Goal: Information Seeking & Learning: Learn about a topic

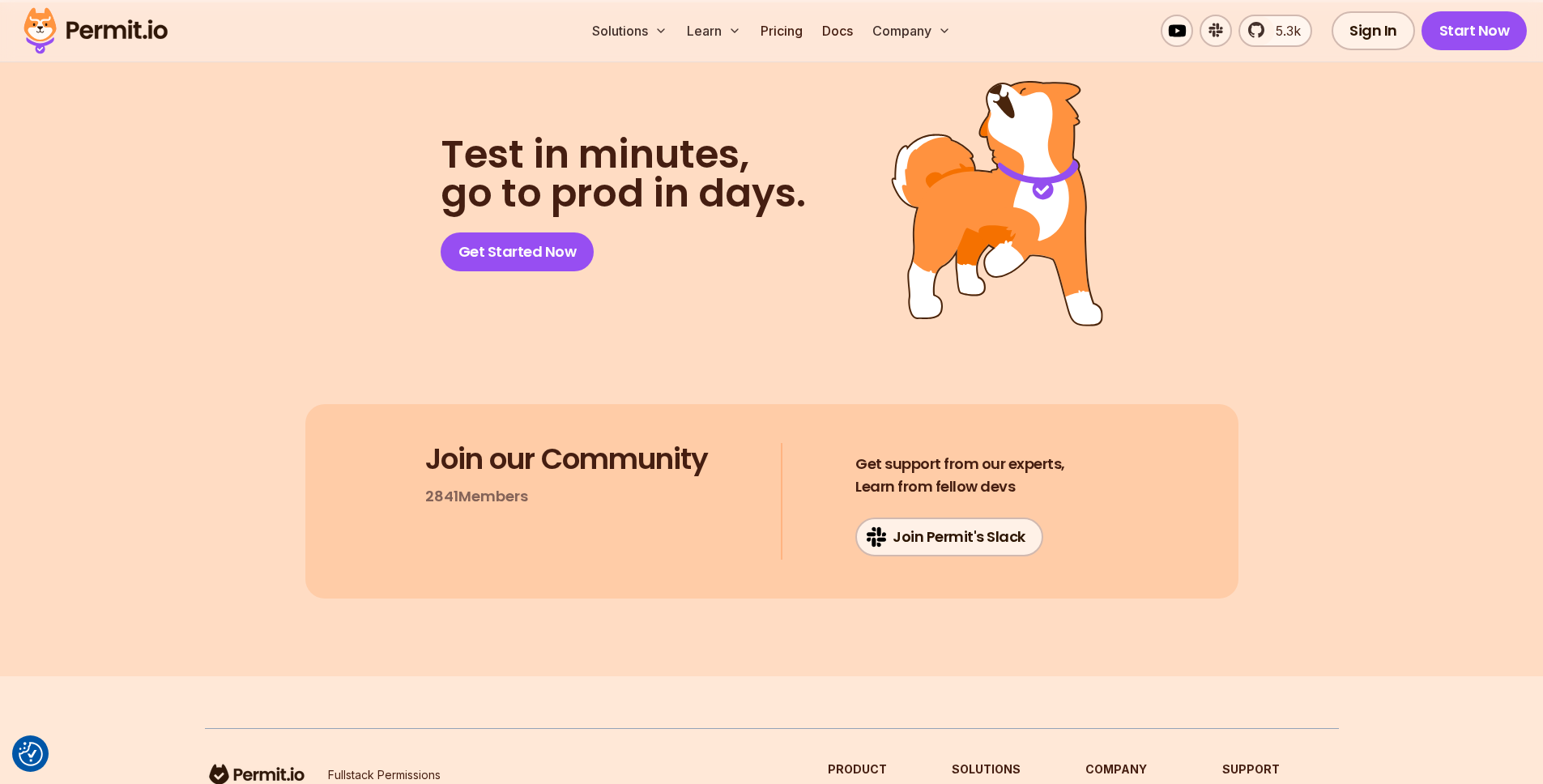
scroll to position [8609, 0]
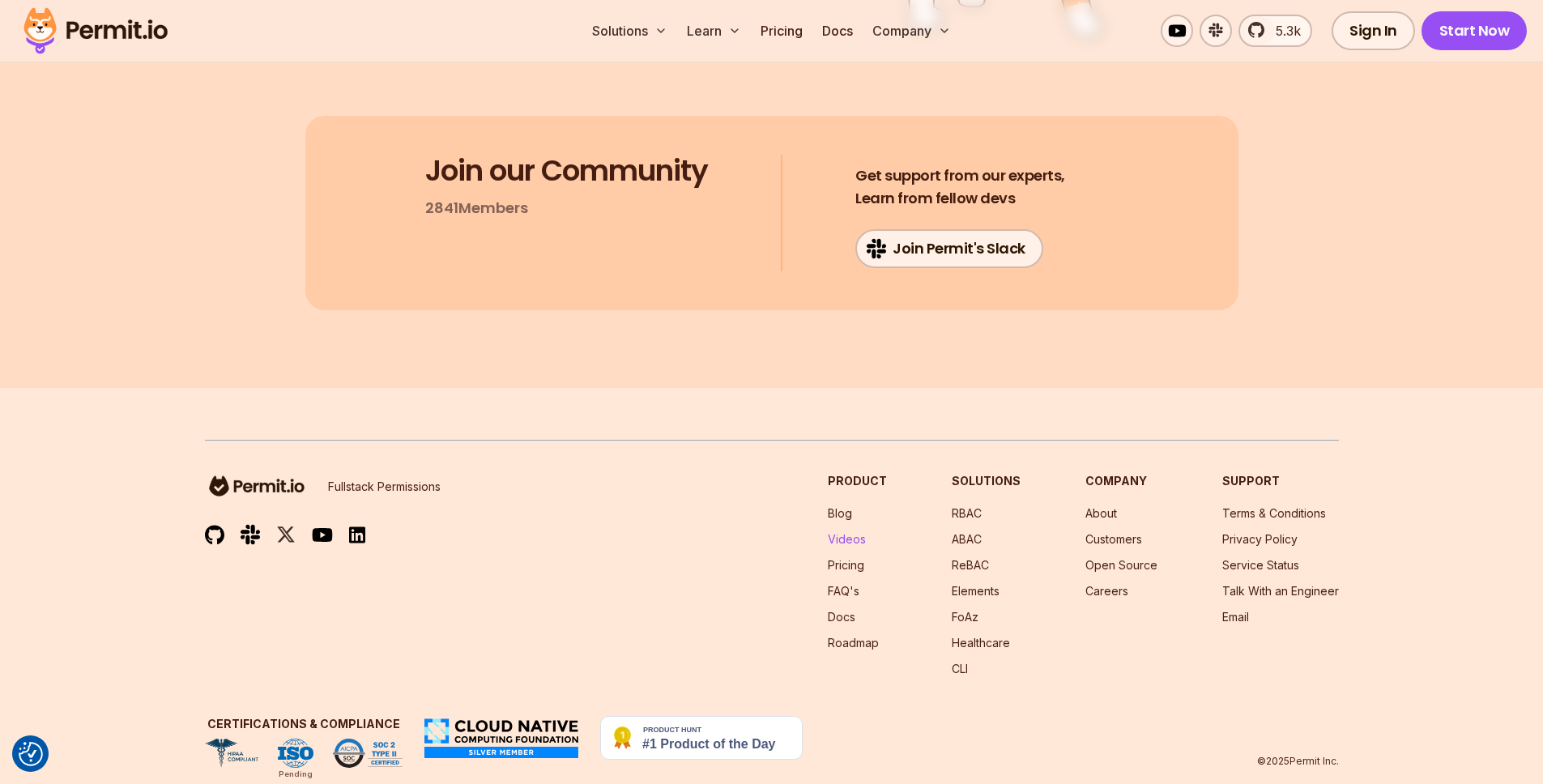
click at [862, 532] on link "Videos" at bounding box center [846, 538] width 38 height 14
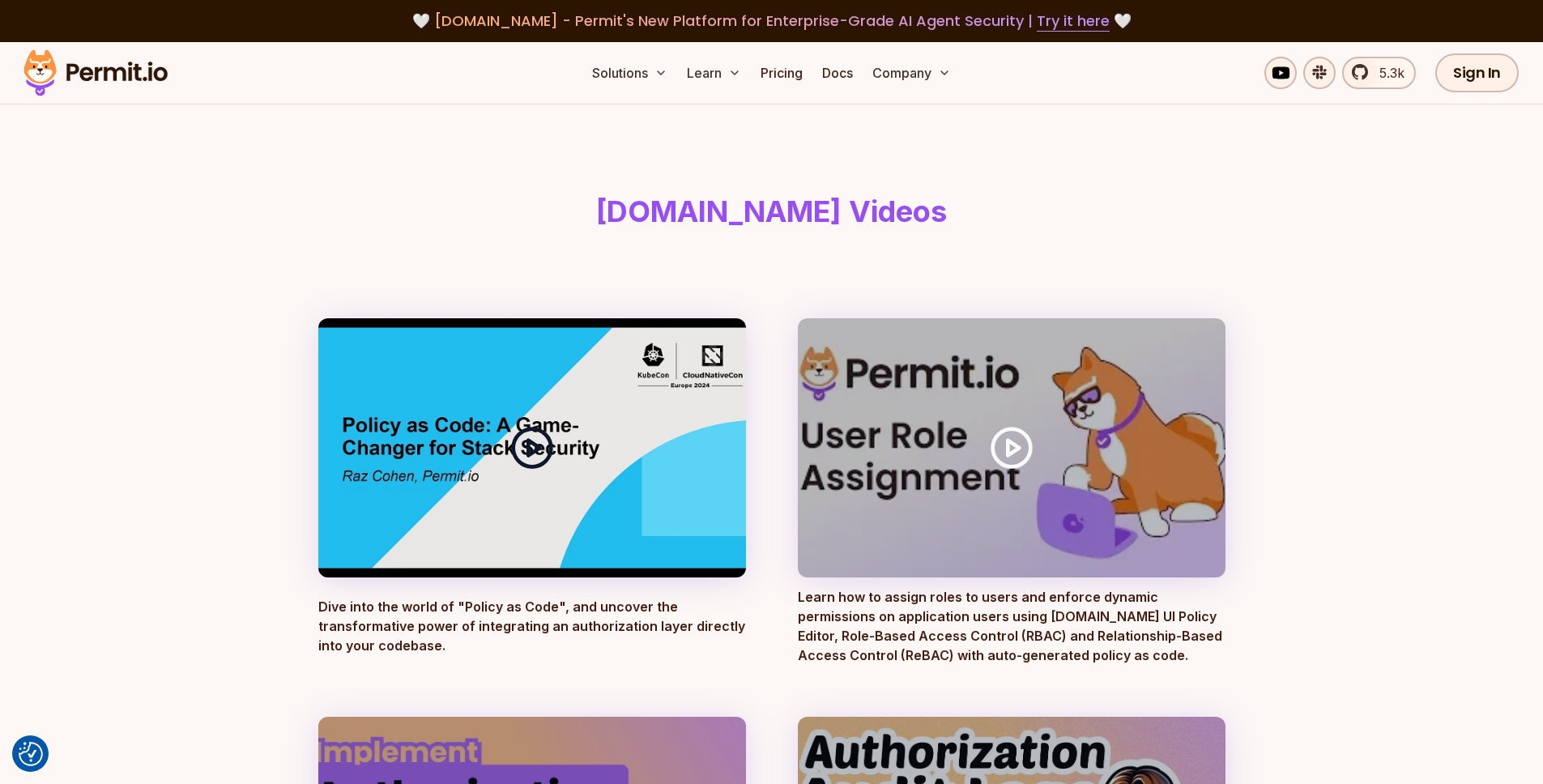
click at [481, 446] on div at bounding box center [531, 448] width 428 height 259
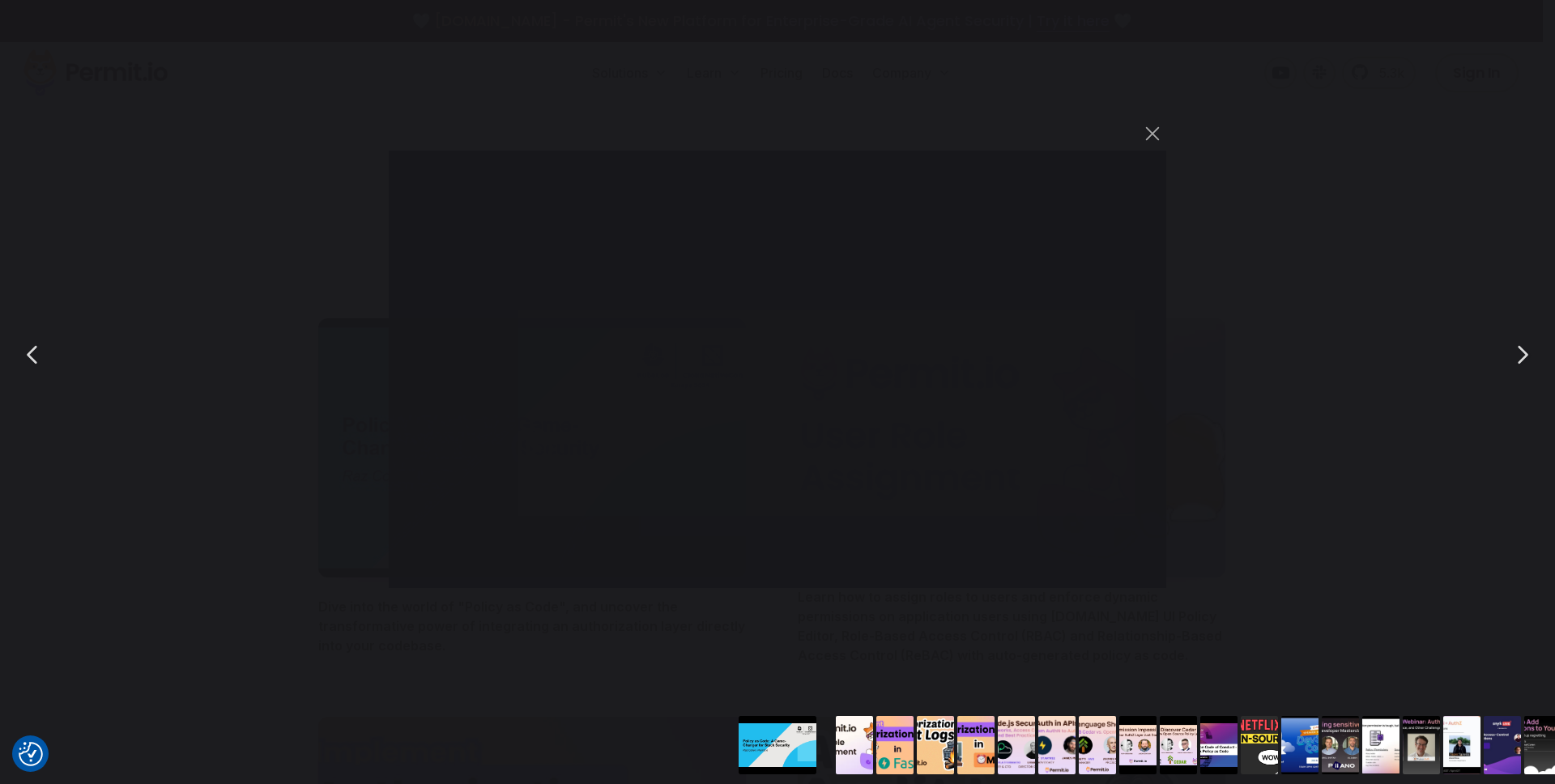
click at [1253, 500] on div "You can close this modal content with the ESC key" at bounding box center [777, 354] width 1555 height 709
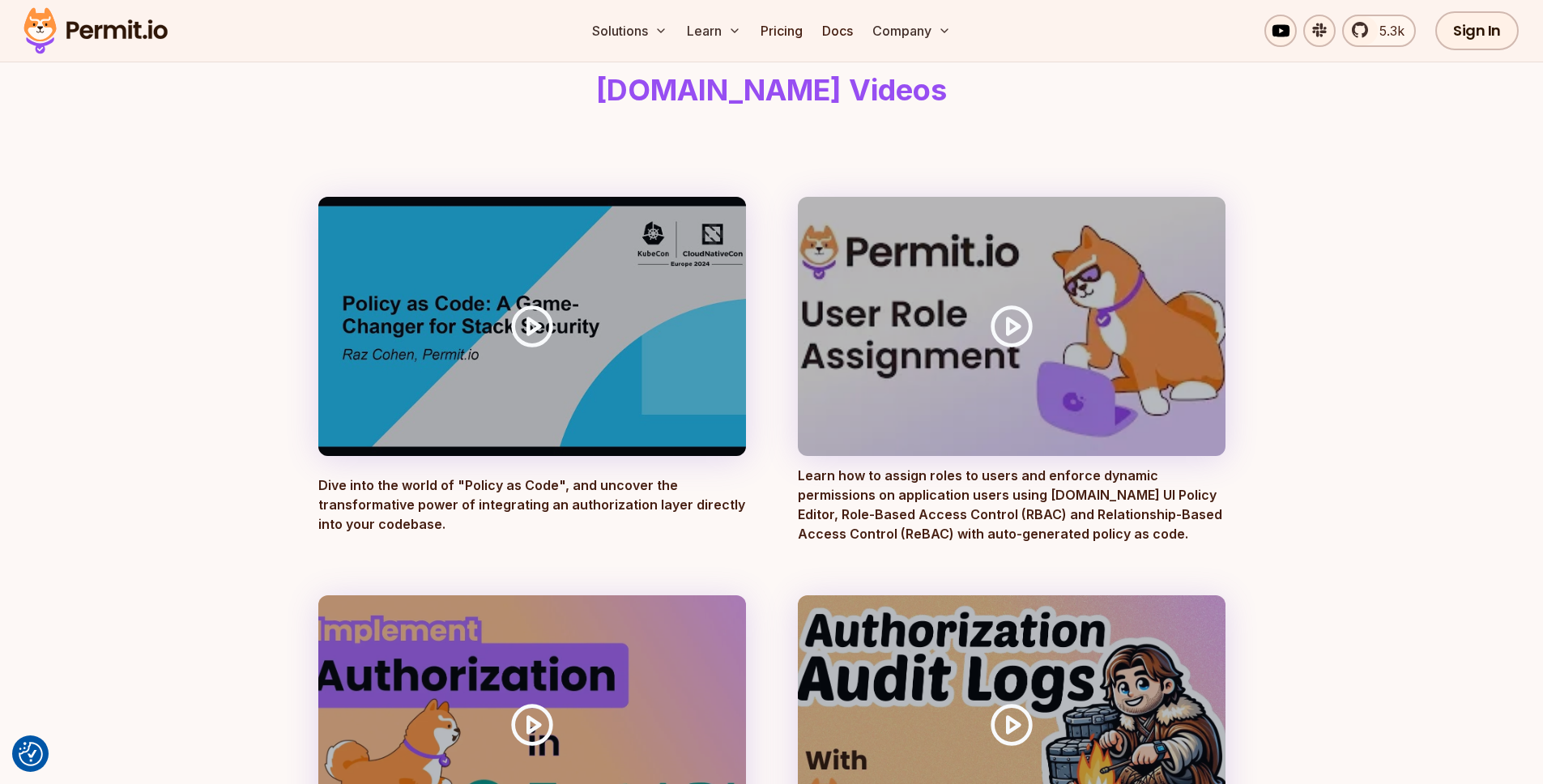
scroll to position [47, 0]
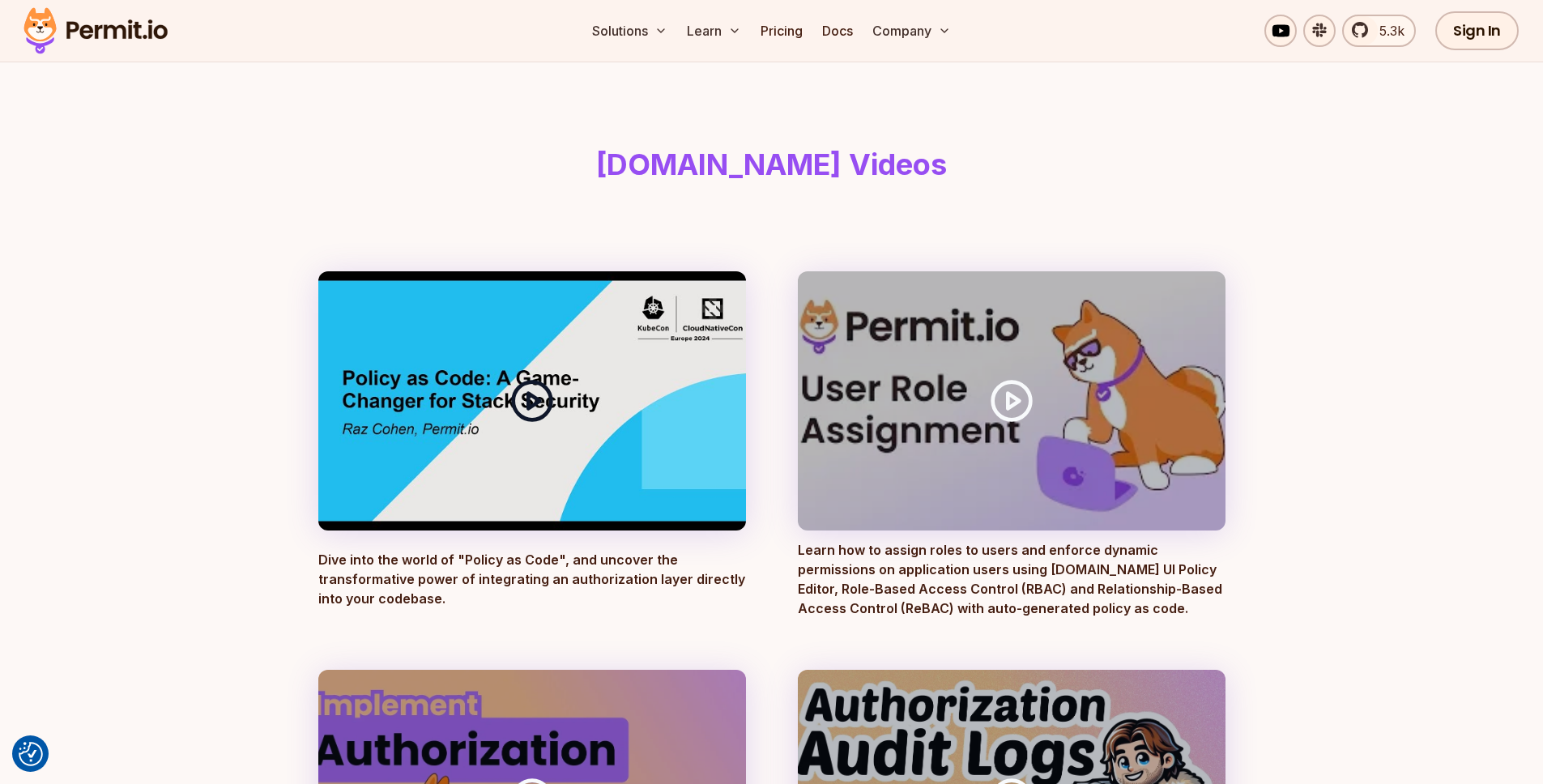
click at [565, 461] on div at bounding box center [531, 401] width 428 height 259
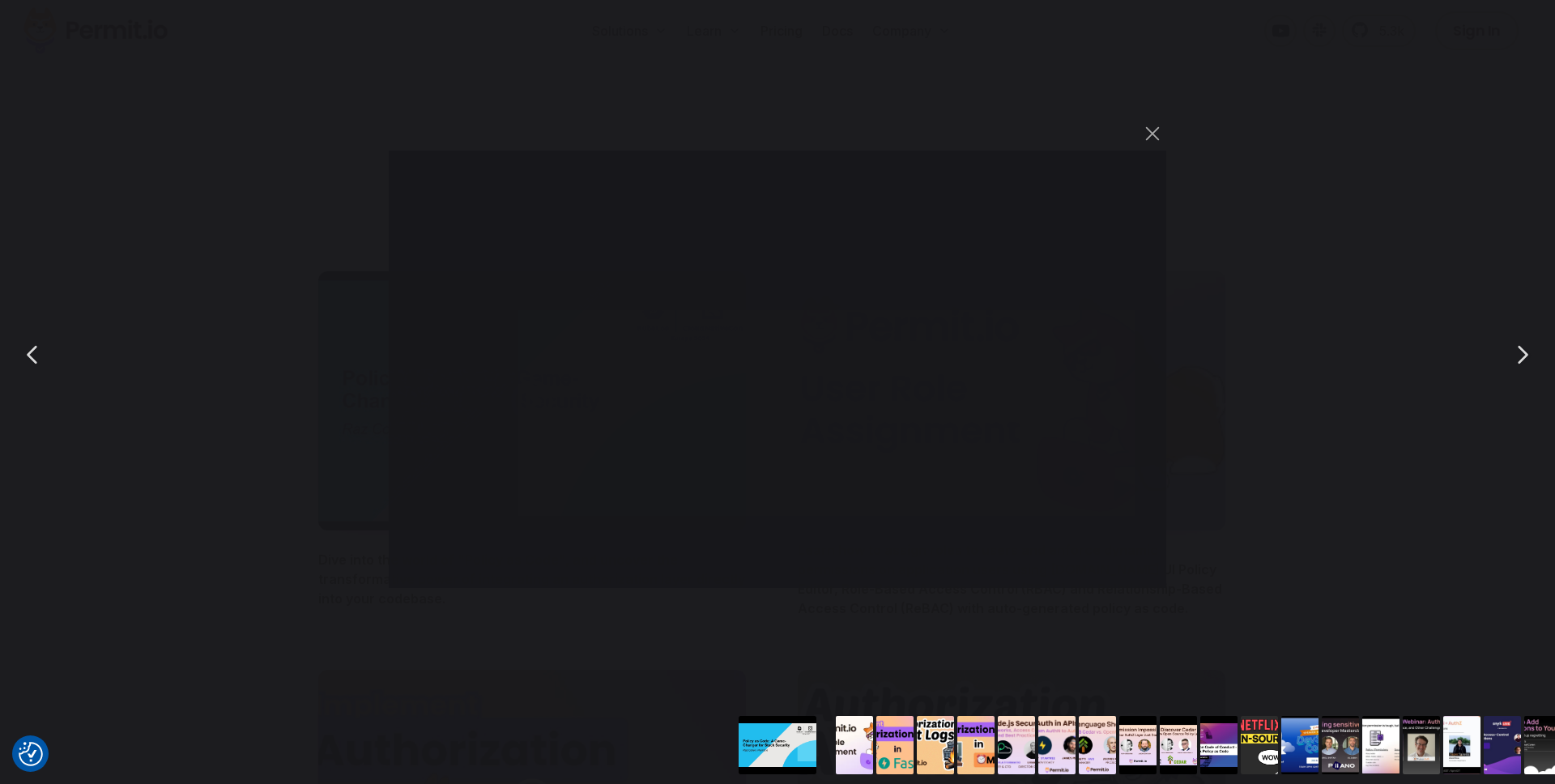
click at [632, 687] on div "You can close this modal content with the ESC key" at bounding box center [777, 354] width 1555 height 709
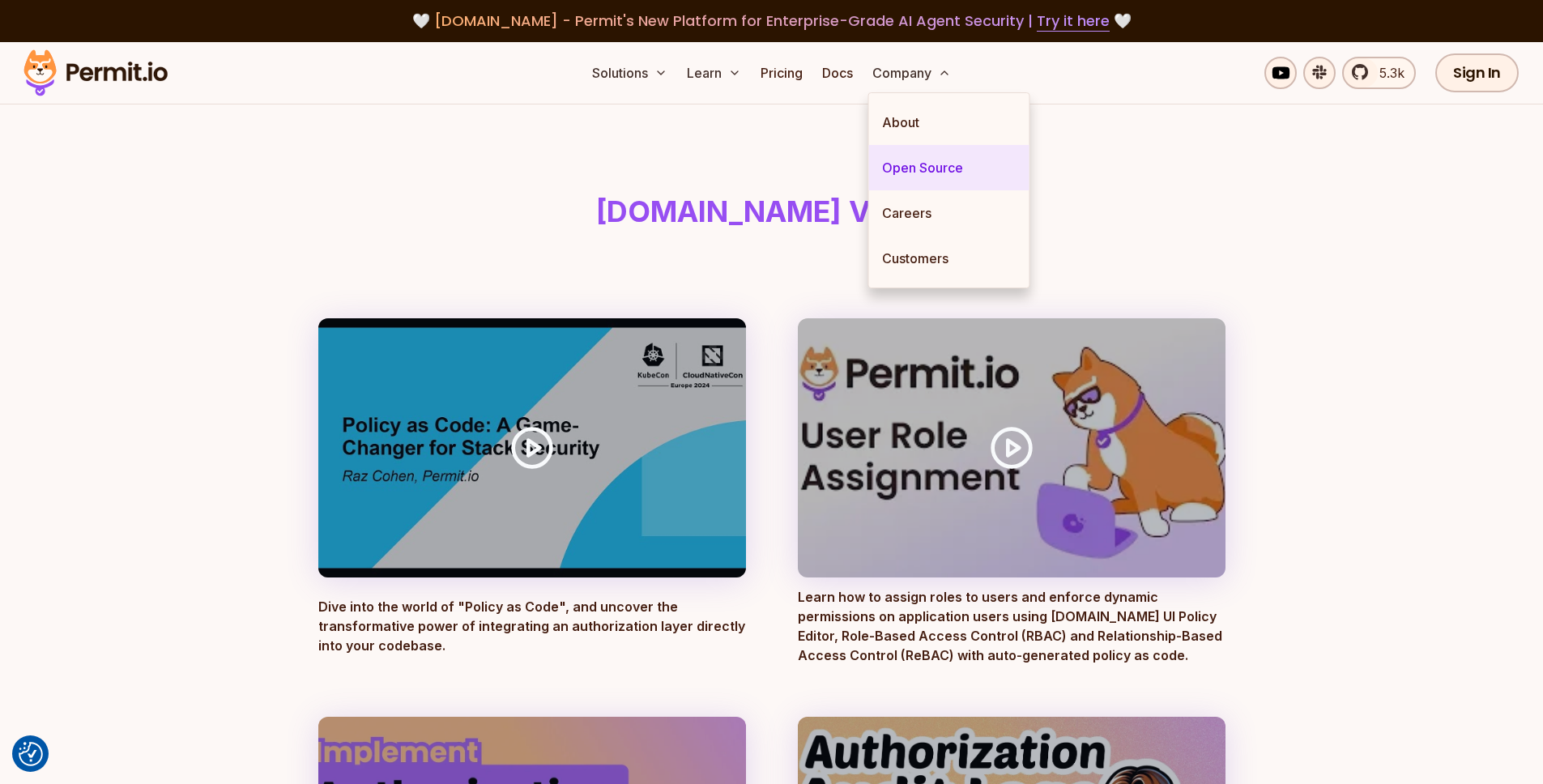
click at [962, 174] on link "Open Source" at bounding box center [949, 168] width 161 height 45
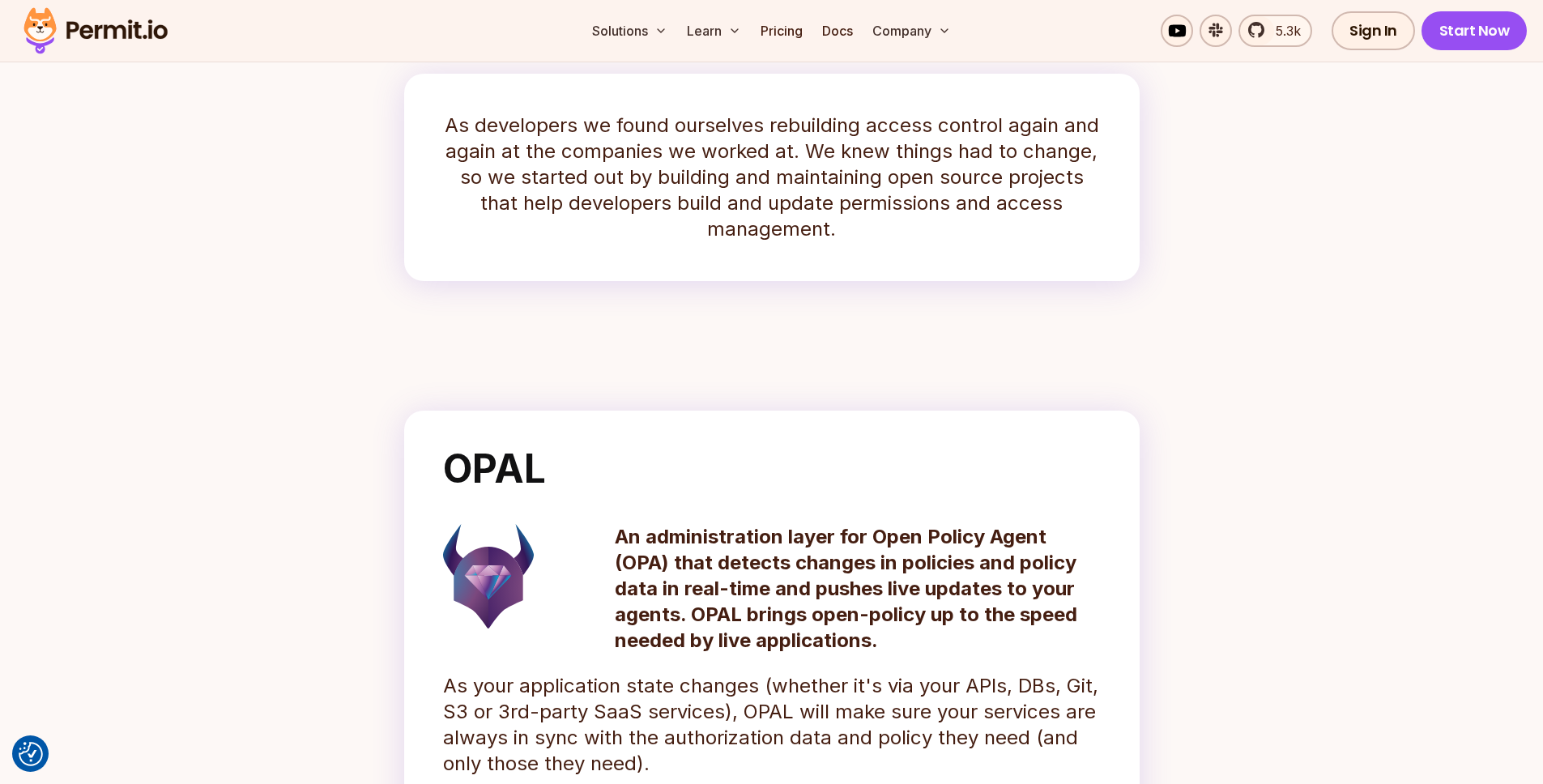
scroll to position [550, 0]
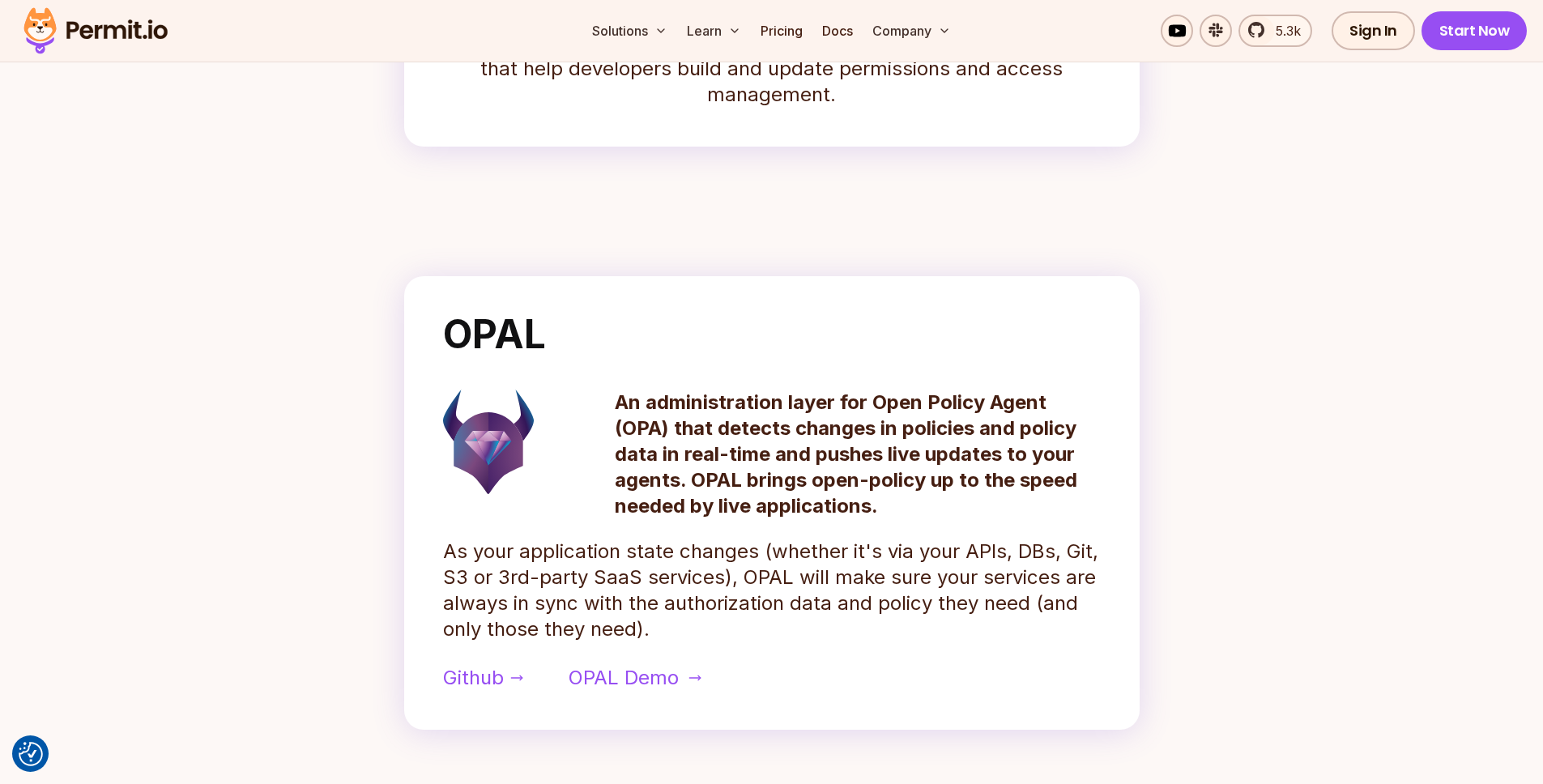
click at [601, 679] on span "OPAL Demo" at bounding box center [624, 678] width 110 height 26
click at [707, 438] on p "An administration layer for Open Policy Agent (OPA) that detects changes in pol…" at bounding box center [857, 454] width 486 height 130
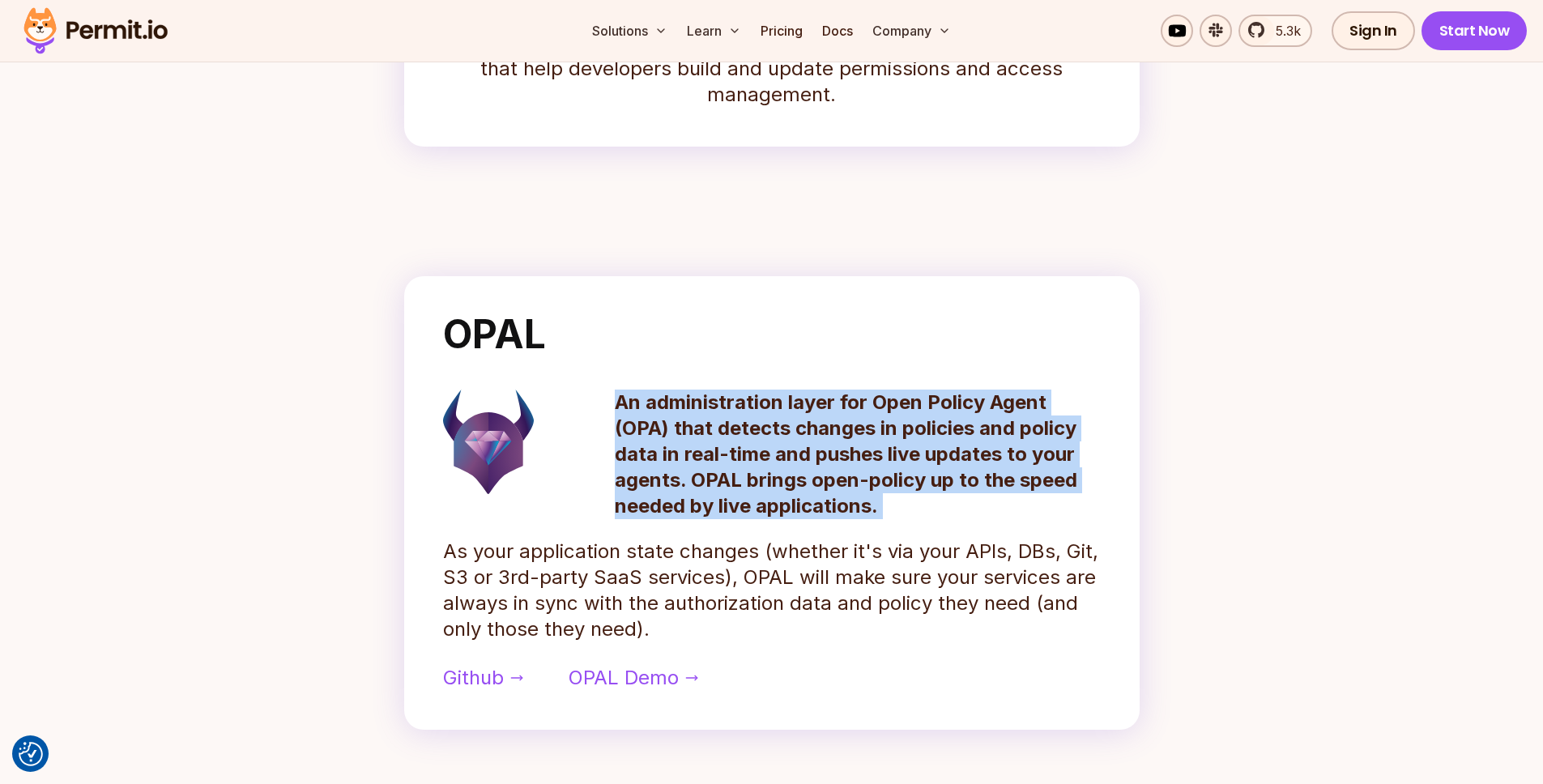
click at [707, 438] on p "An administration layer for Open Policy Agent (OPA) that detects changes in pol…" at bounding box center [857, 454] width 486 height 130
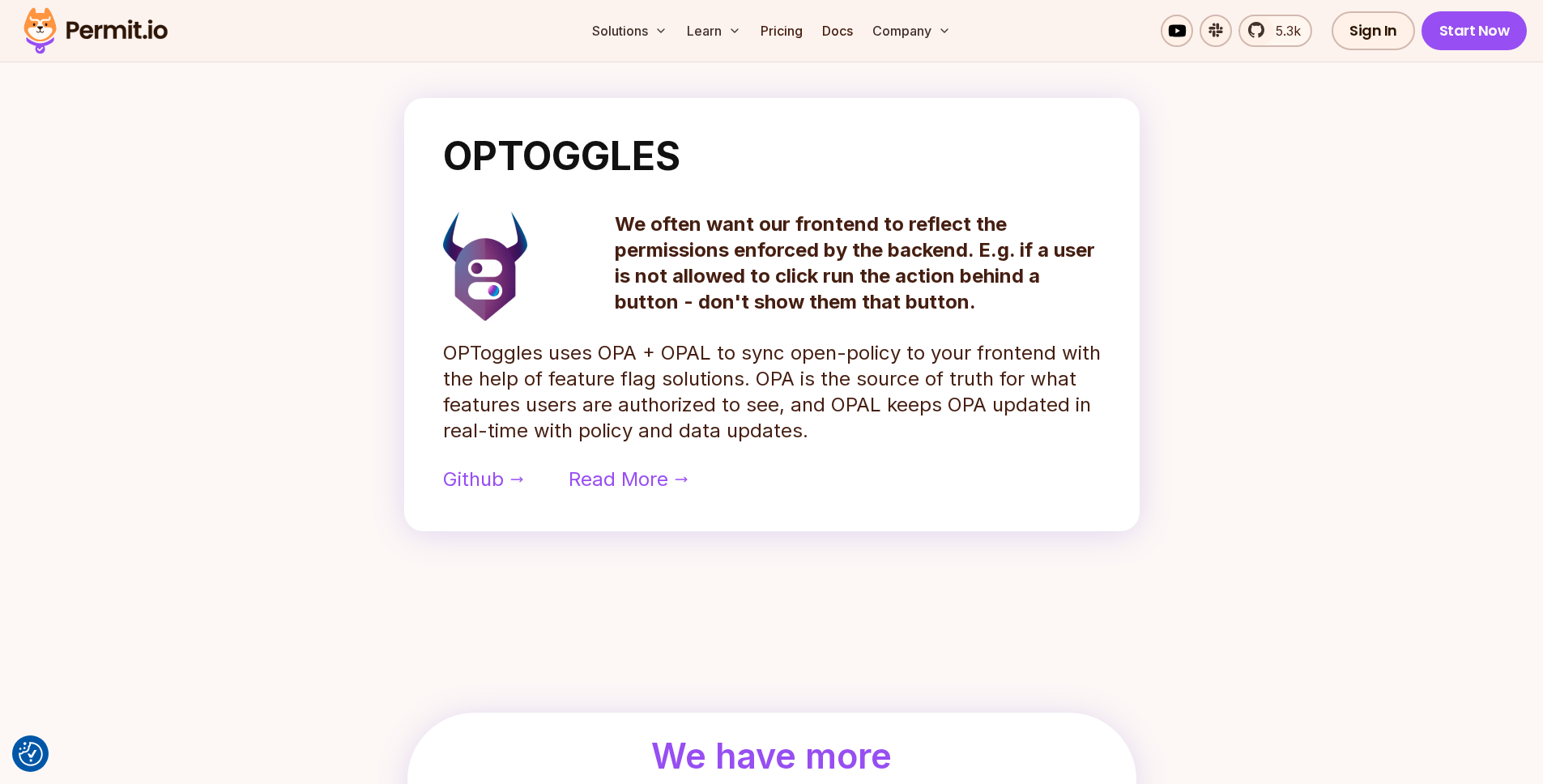
scroll to position [1245, 0]
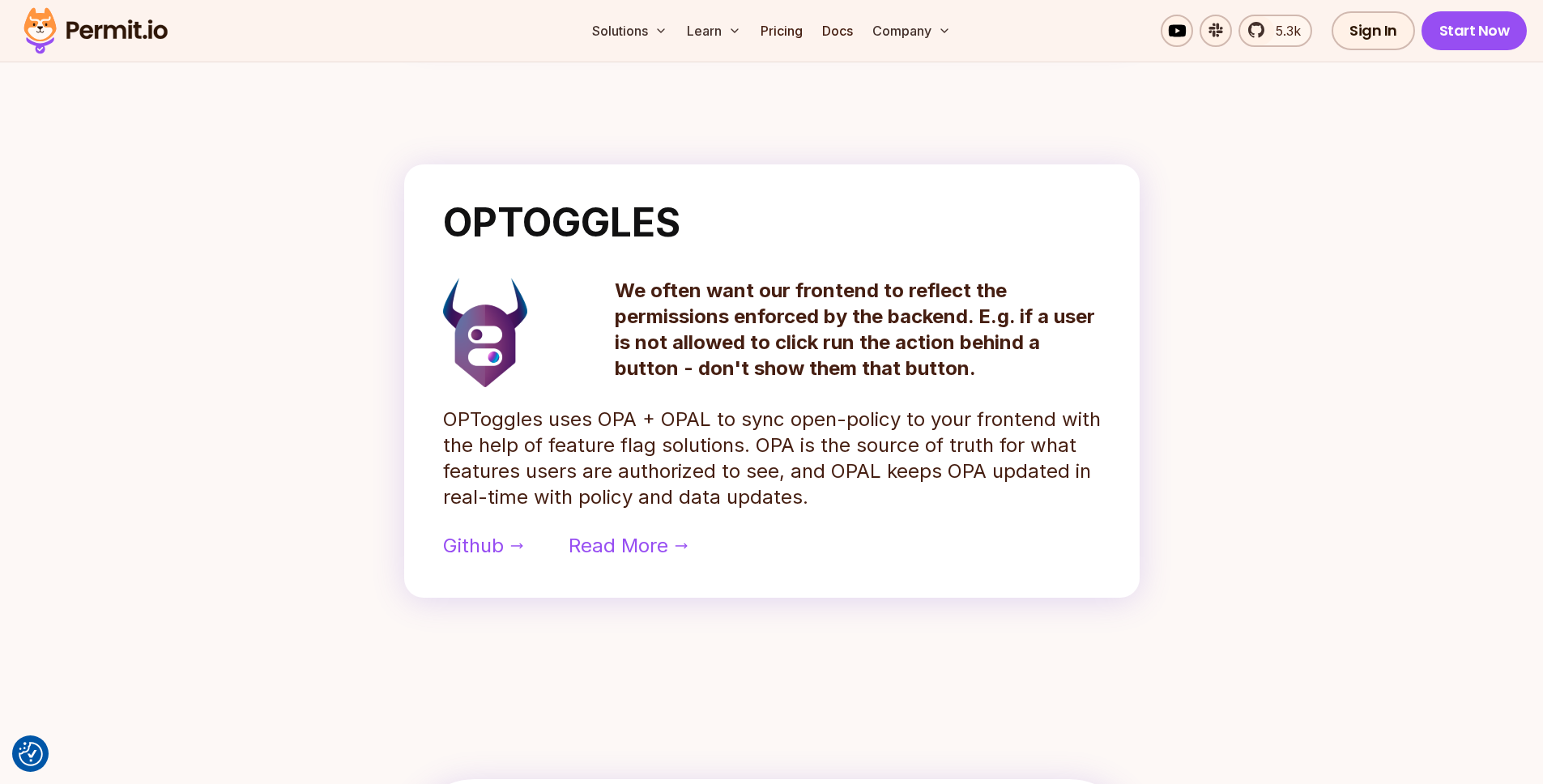
click at [699, 320] on p "We often want our frontend to reflect the permissions enforced by the backend. …" at bounding box center [857, 329] width 486 height 104
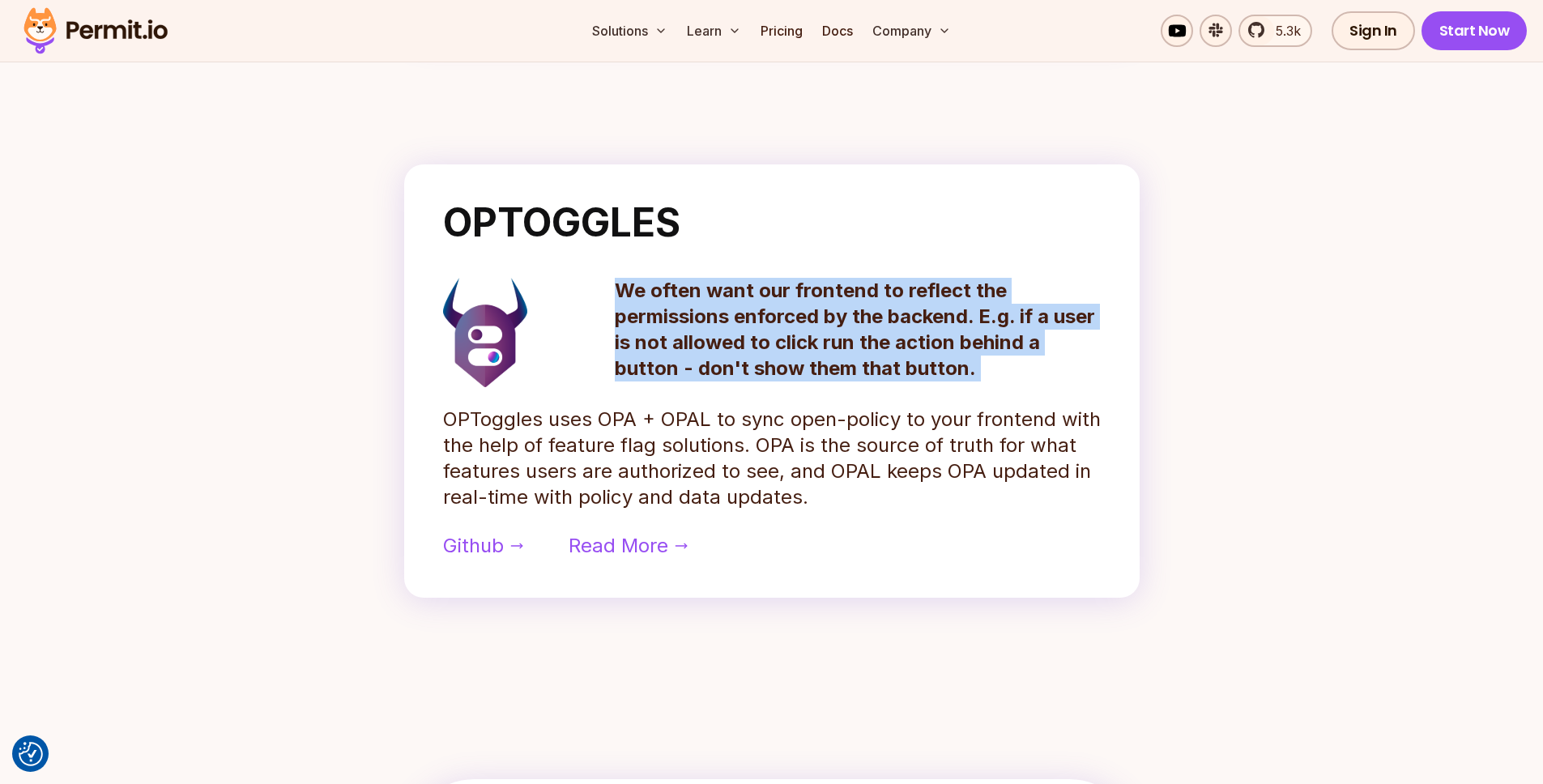
click at [699, 320] on p "We often want our frontend to reflect the permissions enforced by the backend. …" at bounding box center [857, 329] width 486 height 104
click at [705, 345] on p "We often want our frontend to reflect the permissions enforced by the backend. …" at bounding box center [857, 329] width 486 height 104
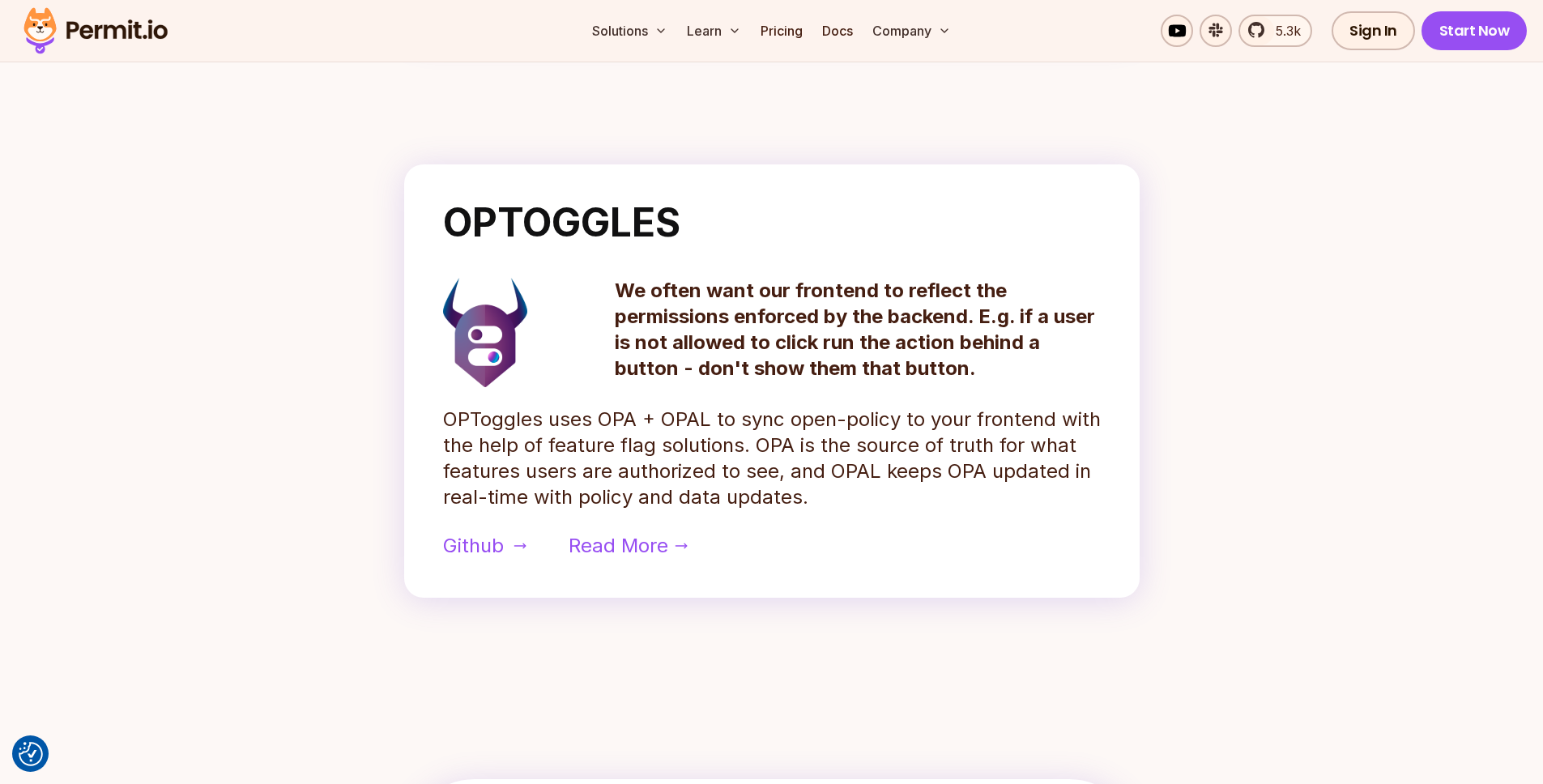
click at [478, 554] on span "Github" at bounding box center [473, 546] width 61 height 26
click at [928, 335] on p "We often want our frontend to reflect the permissions enforced by the backend. …" at bounding box center [857, 329] width 486 height 104
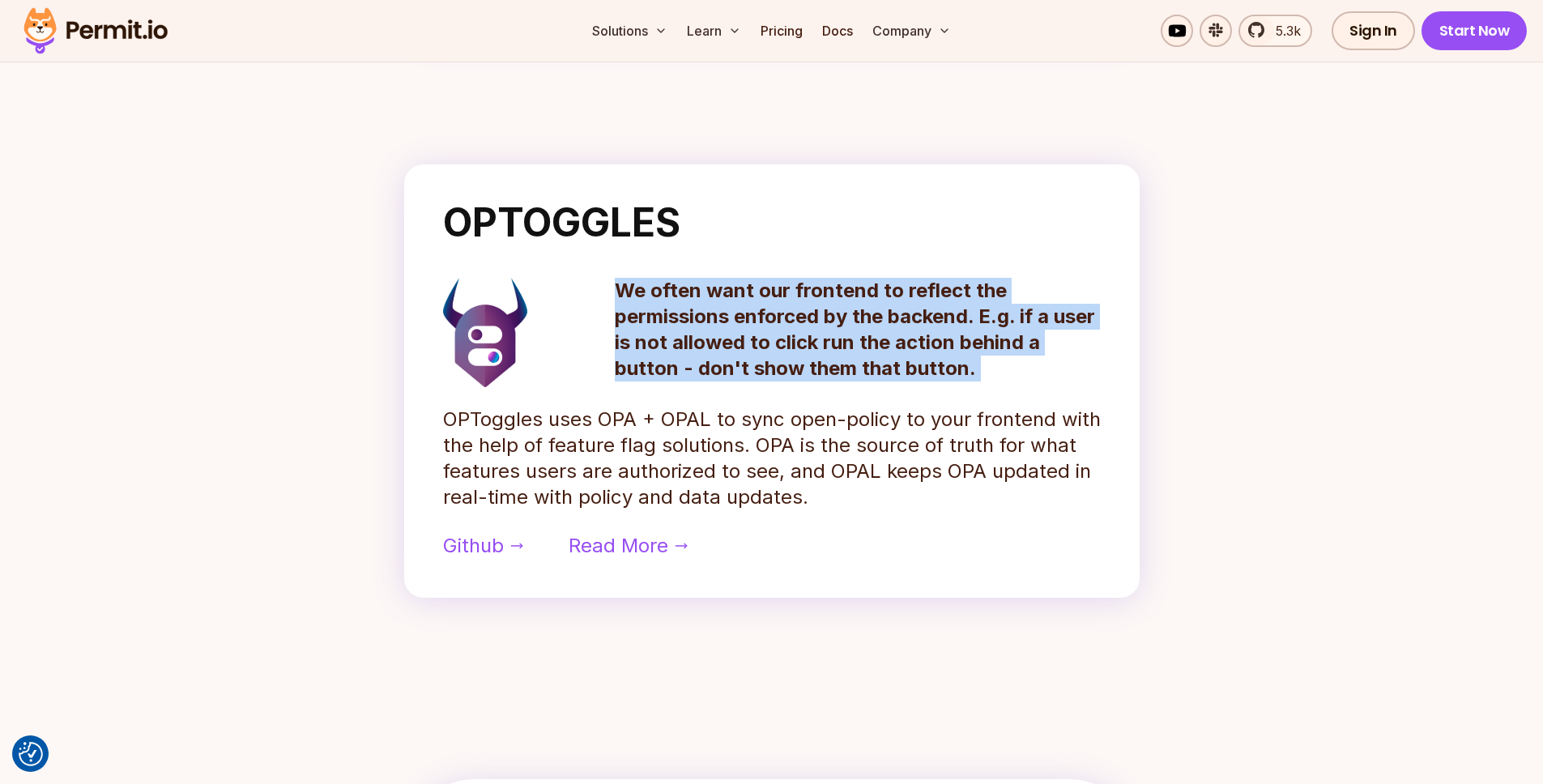
click at [928, 335] on p "We often want our frontend to reflect the permissions enforced by the backend. …" at bounding box center [857, 329] width 486 height 104
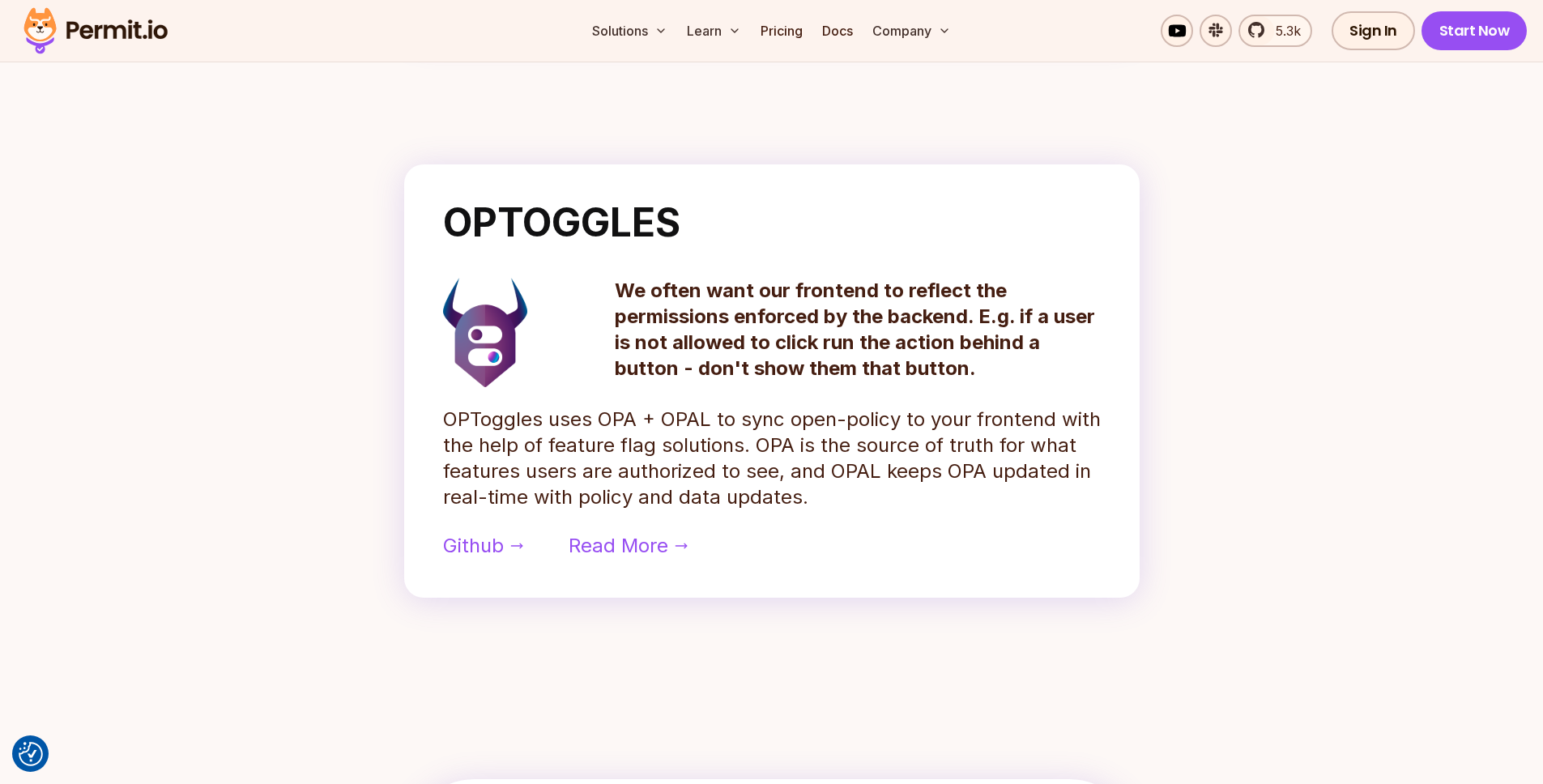
click at [988, 364] on p "We often want our frontend to reflect the permissions enforced by the backend. …" at bounding box center [857, 329] width 486 height 104
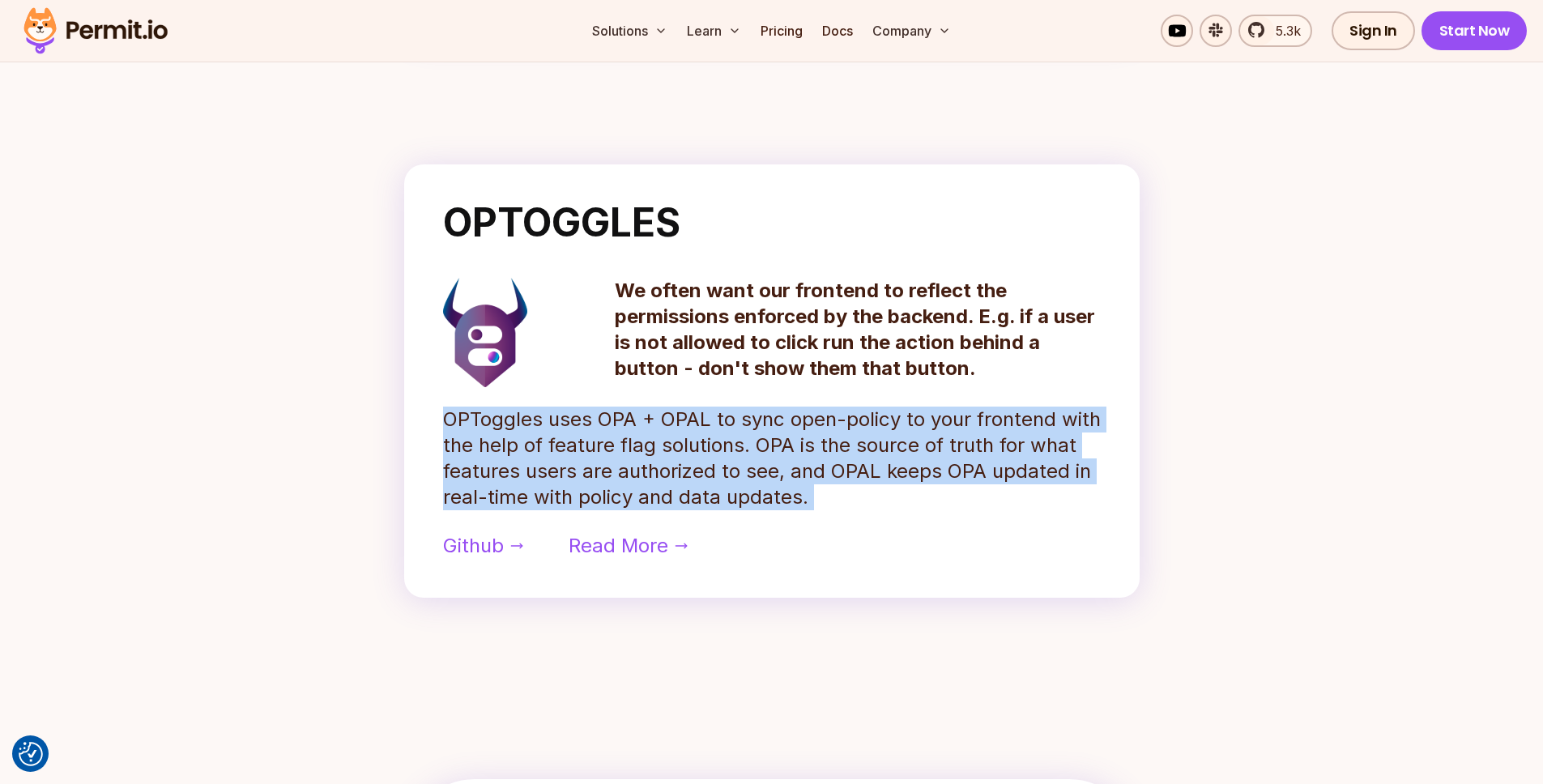
drag, startPoint x: 989, startPoint y: 364, endPoint x: 908, endPoint y: 504, distance: 161.7
click at [908, 504] on div "OPTOGGLES We often want our frontend to reflect the permissions enforced by the…" at bounding box center [772, 381] width 736 height 433
click at [908, 504] on p "OPToggles uses OPA + OPAL to sync open-policy to your frontend with the help of…" at bounding box center [772, 458] width 658 height 104
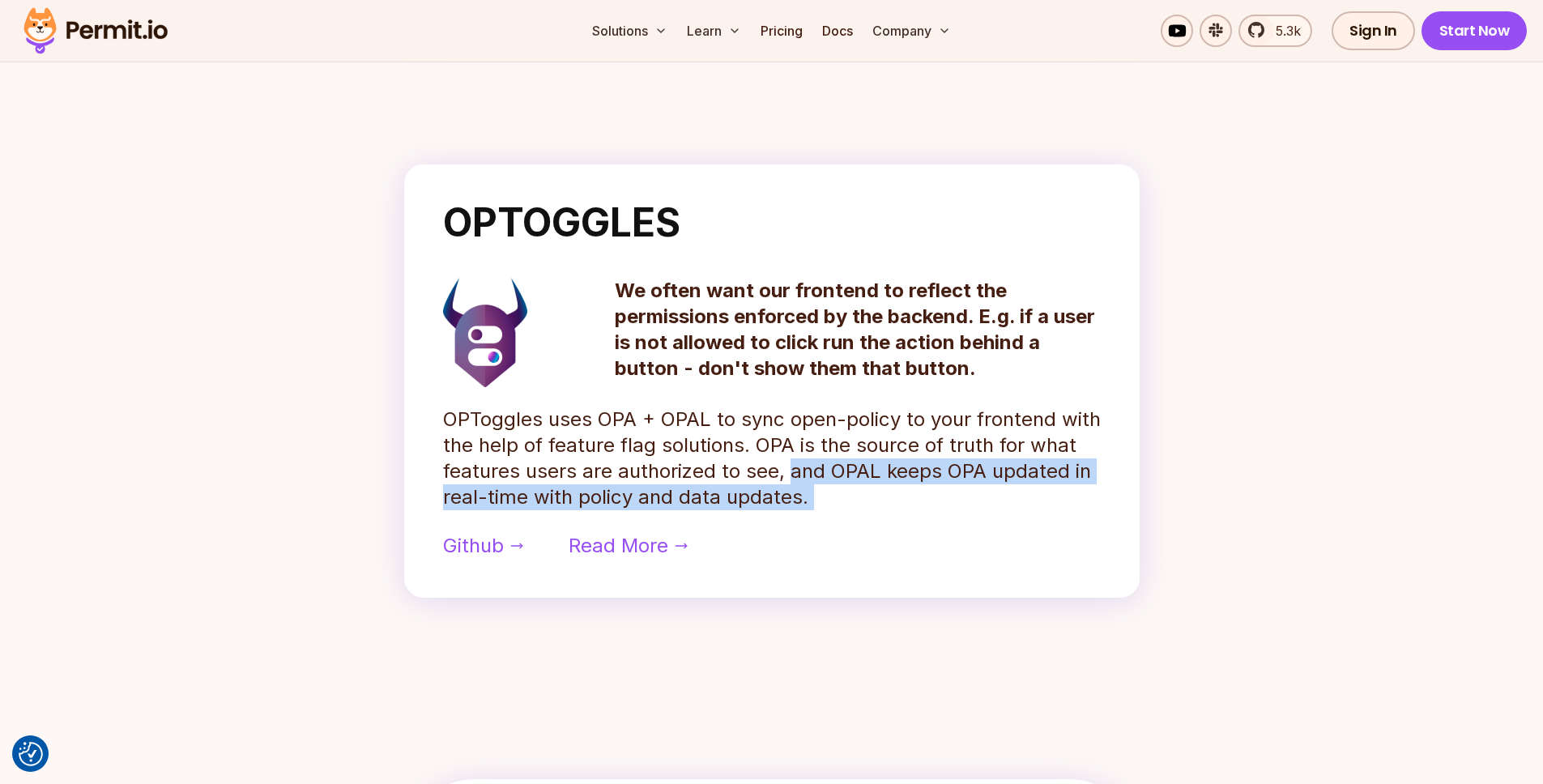
drag, startPoint x: 908, startPoint y: 504, endPoint x: 814, endPoint y: 467, distance: 101.0
click at [813, 466] on p "OPToggles uses OPA + OPAL to sync open-policy to your frontend with the help of…" at bounding box center [772, 458] width 658 height 104
click at [826, 474] on p "OPToggles uses OPA + OPAL to sync open-policy to your frontend with the help of…" at bounding box center [772, 458] width 658 height 104
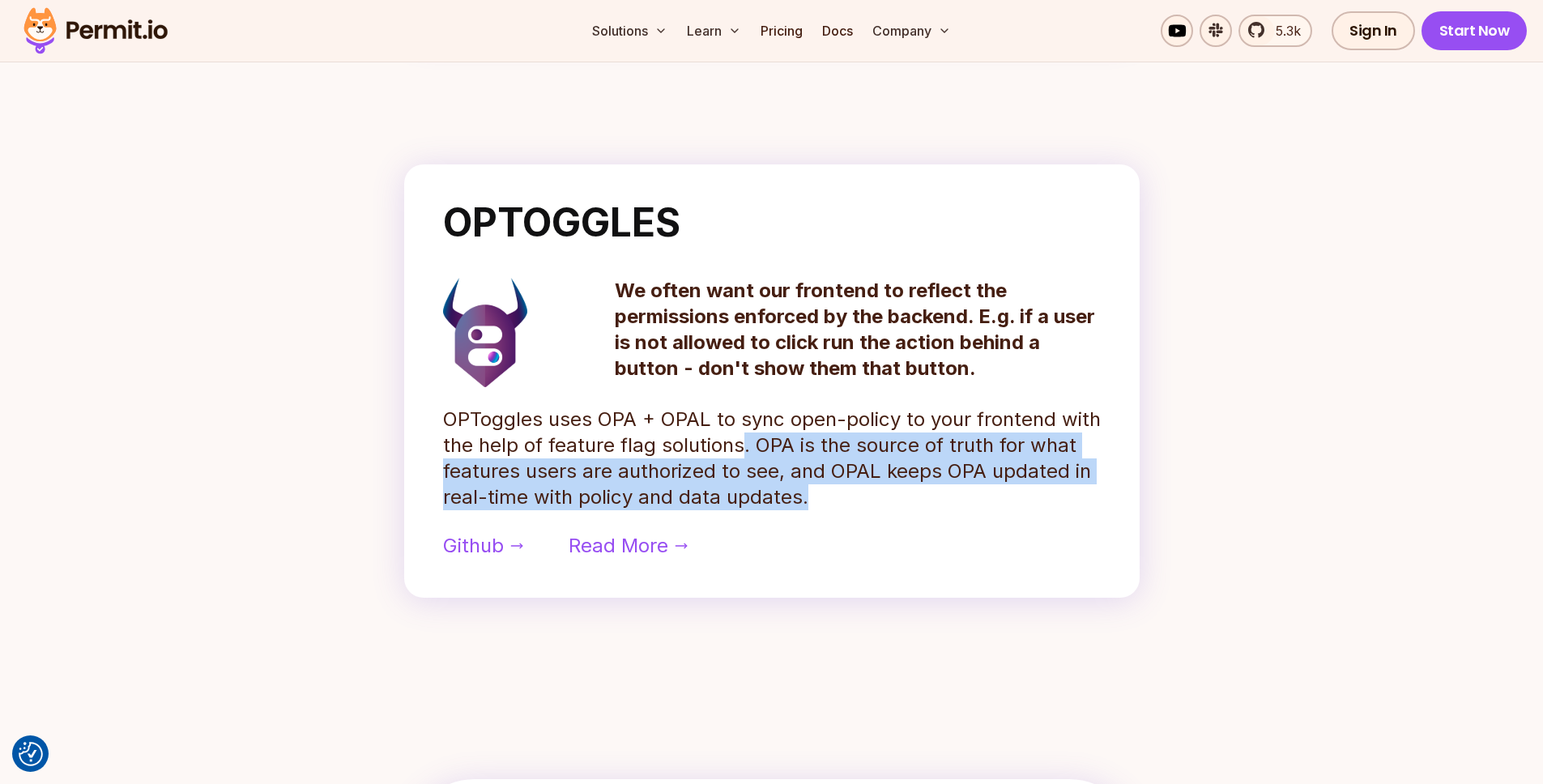
drag, startPoint x: 836, startPoint y: 492, endPoint x: 649, endPoint y: 422, distance: 199.7
click at [662, 426] on p "OPToggles uses OPA + OPAL to sync open-policy to your frontend with the help of…" at bounding box center [772, 458] width 658 height 104
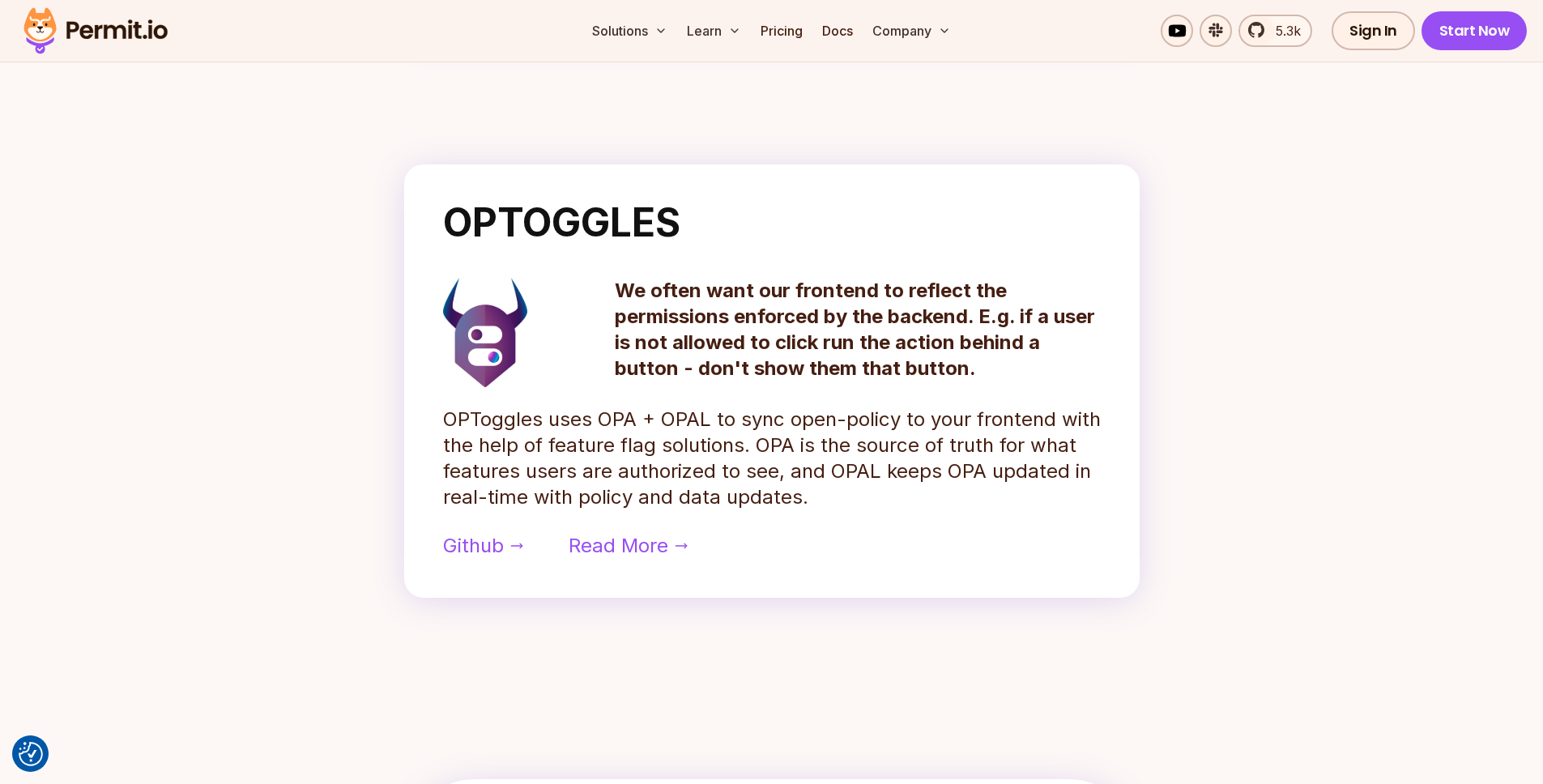
click at [649, 422] on p "OPToggles uses OPA + OPAL to sync open-policy to your frontend with the help of…" at bounding box center [772, 458] width 658 height 104
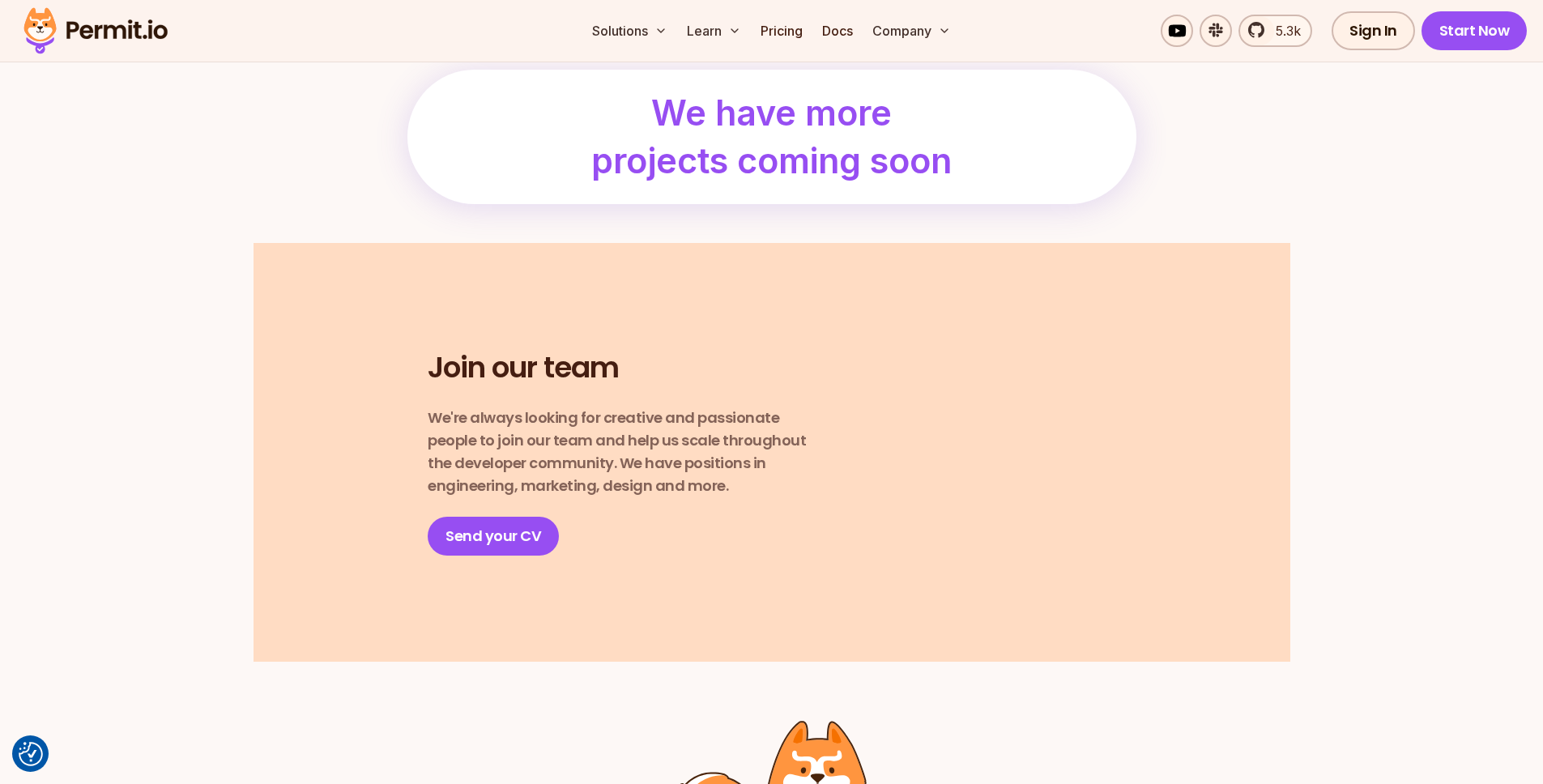
scroll to position [1958, 0]
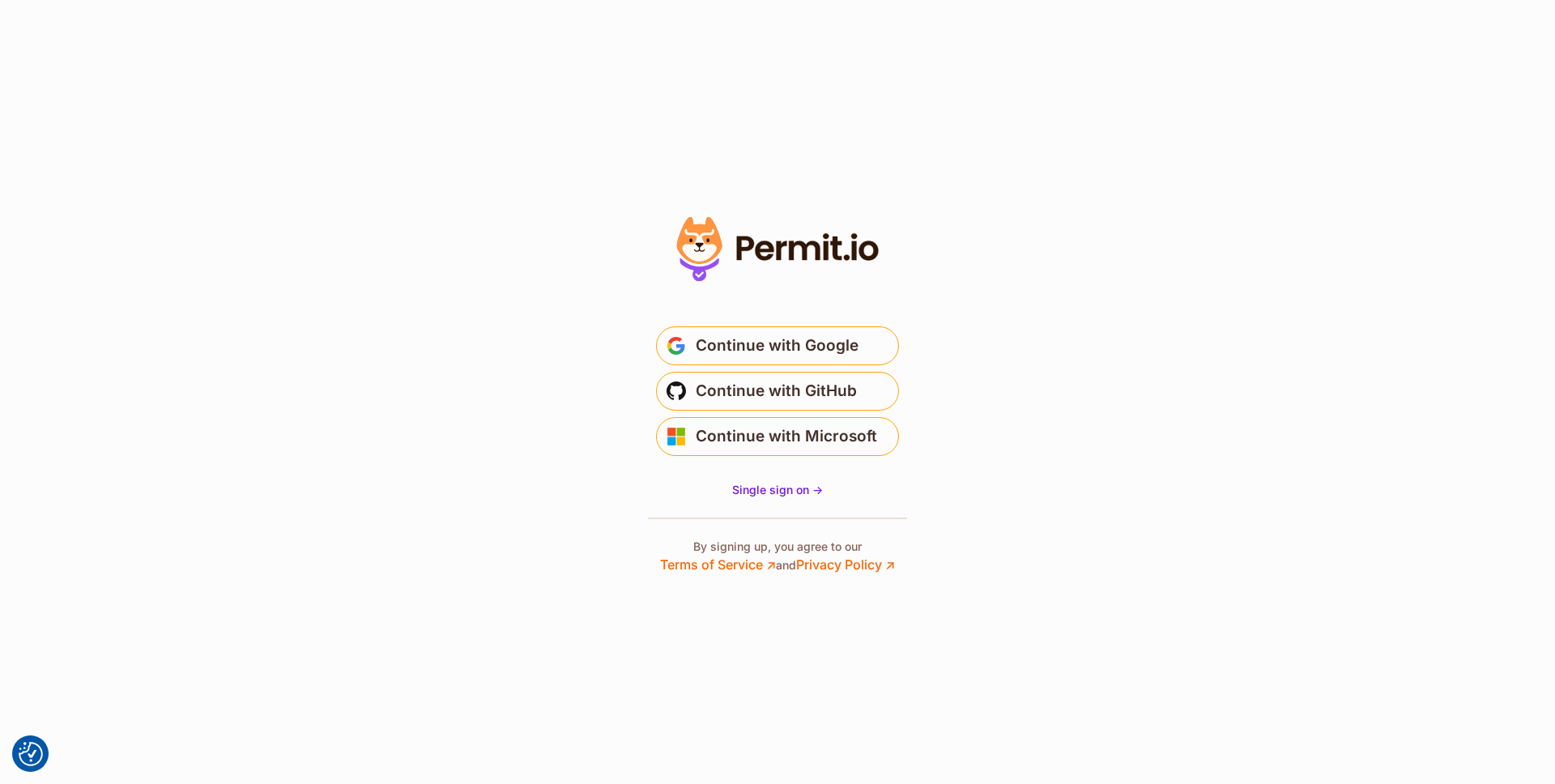
click at [422, 292] on section "Or" at bounding box center [777, 392] width 1555 height 784
